Goal: Task Accomplishment & Management: Manage account settings

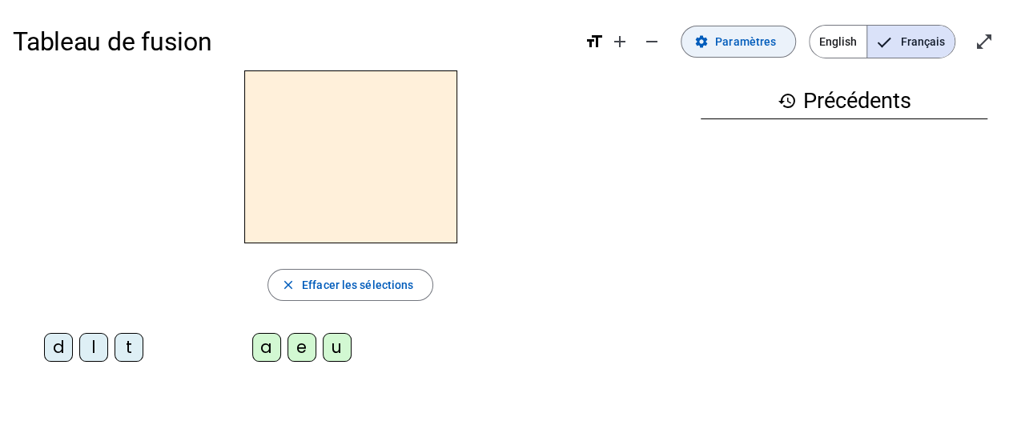
click at [751, 35] on span "Paramètres" at bounding box center [745, 41] width 61 height 19
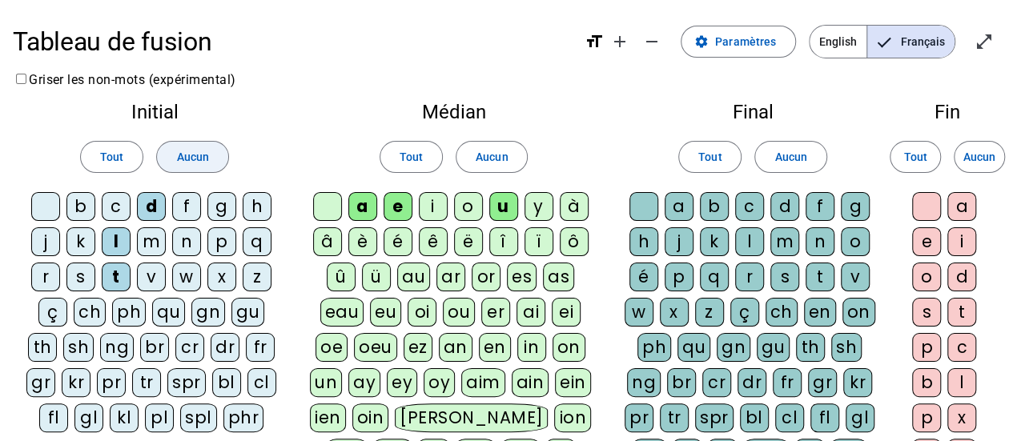
click at [210, 161] on span at bounding box center [192, 157] width 70 height 38
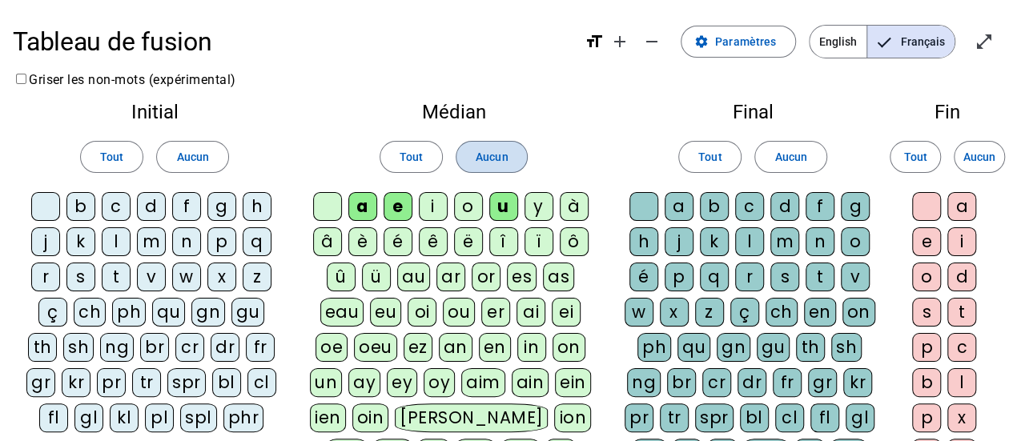
click at [503, 158] on span "Aucun" at bounding box center [491, 156] width 32 height 19
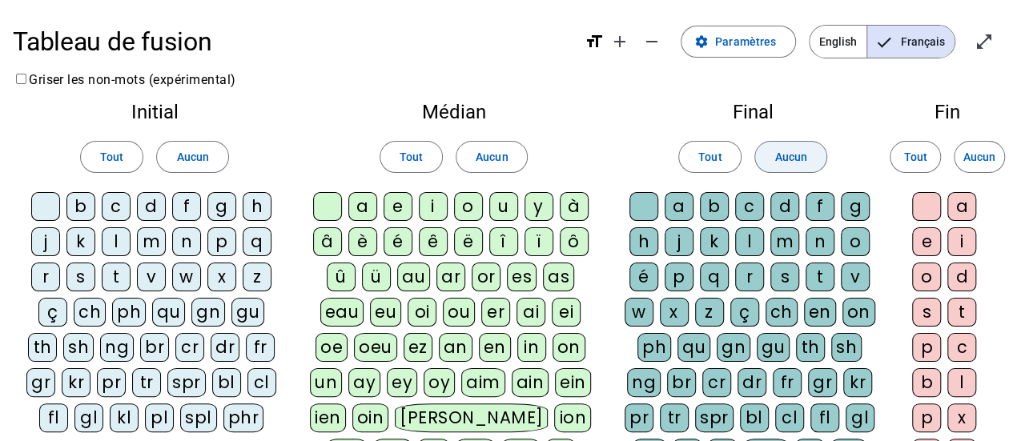
click at [793, 156] on span "Aucun" at bounding box center [790, 156] width 32 height 19
click at [991, 157] on span "Aucun" at bounding box center [979, 156] width 32 height 19
click at [118, 241] on div "l" at bounding box center [116, 241] width 29 height 29
click at [118, 273] on div "t" at bounding box center [116, 277] width 29 height 29
click at [147, 199] on div "d" at bounding box center [151, 206] width 29 height 29
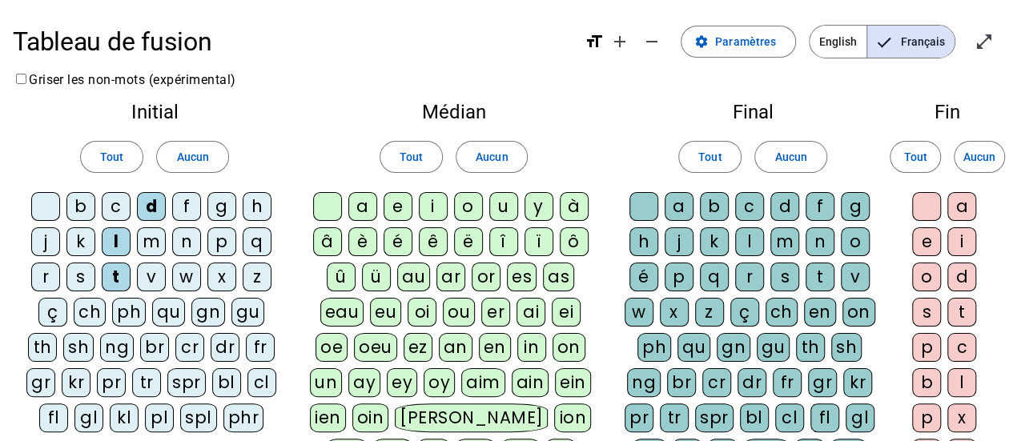
click at [395, 202] on div "e" at bounding box center [397, 206] width 29 height 29
click at [365, 210] on div "a" at bounding box center [362, 206] width 29 height 29
click at [501, 211] on div "u" at bounding box center [503, 206] width 29 height 29
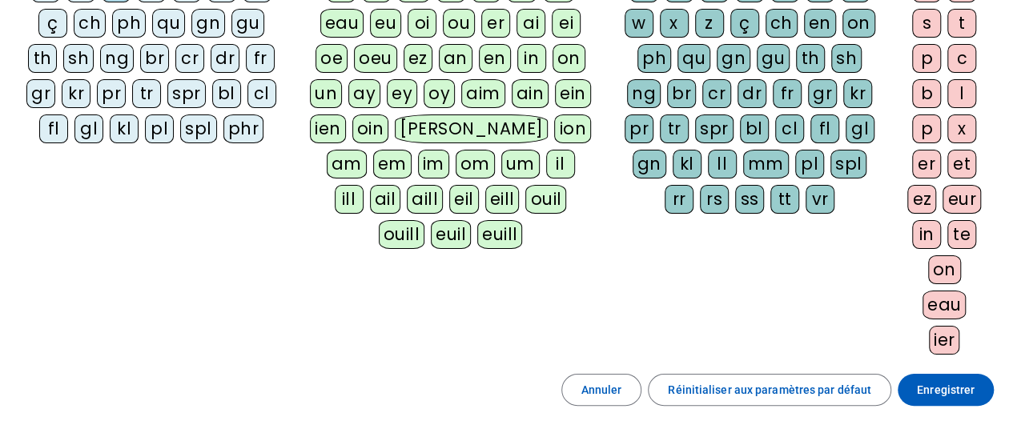
scroll to position [290, 0]
click at [947, 379] on span "Enregistrer" at bounding box center [946, 388] width 58 height 19
